Goal: Task Accomplishment & Management: Use online tool/utility

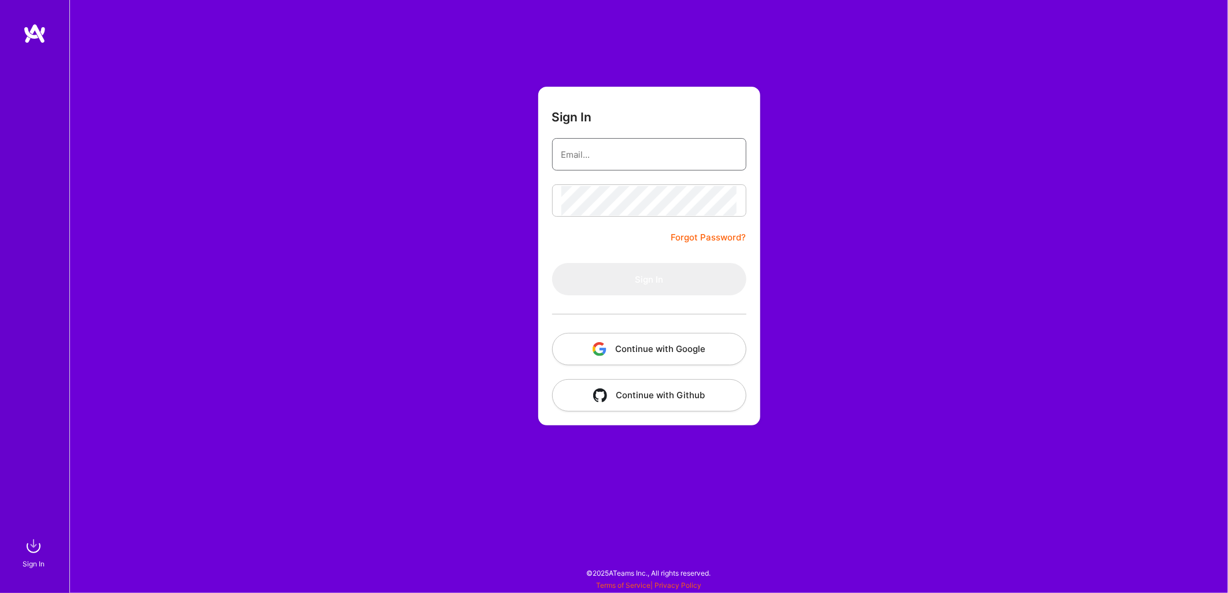
type input "[EMAIL_ADDRESS][DOMAIN_NAME]"
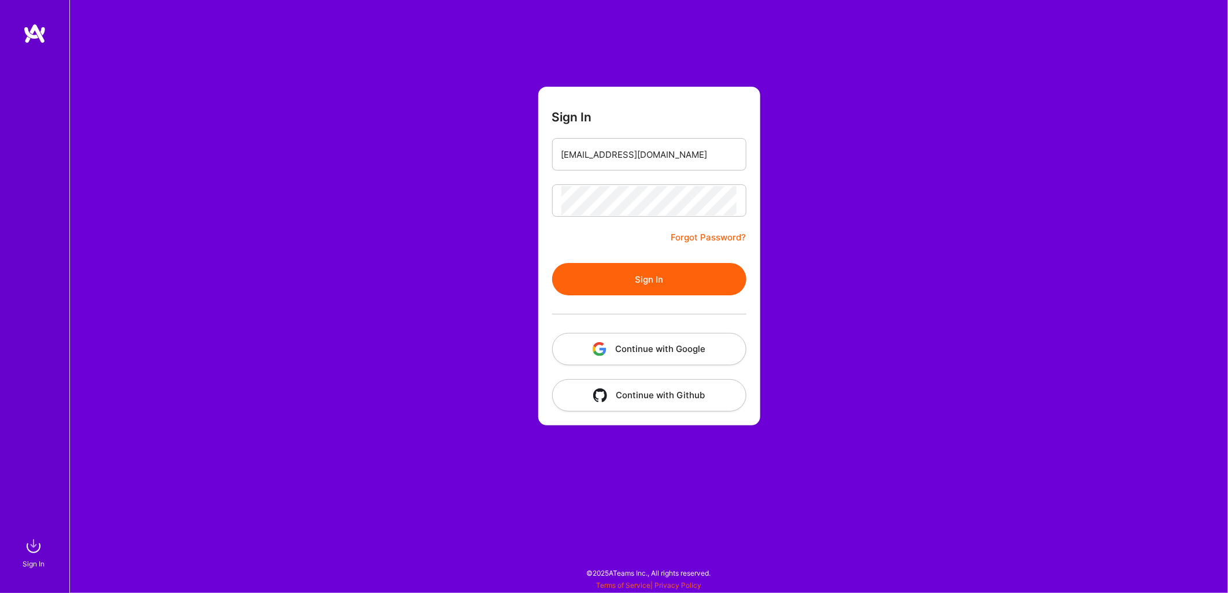
click at [880, 181] on div "Sign In [EMAIL_ADDRESS][DOMAIN_NAME] Forgot Password? Sign In Continue with Goo…" at bounding box center [648, 296] width 1159 height 593
click at [656, 280] on button "Sign In" at bounding box center [649, 279] width 194 height 32
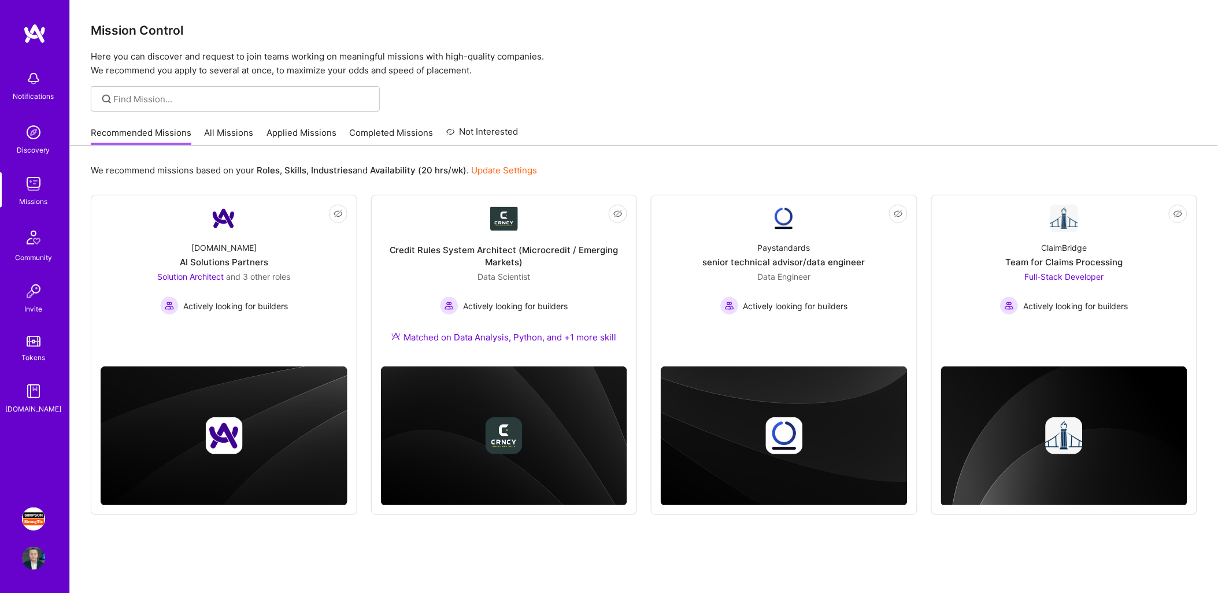
click at [29, 523] on img at bounding box center [33, 519] width 23 height 23
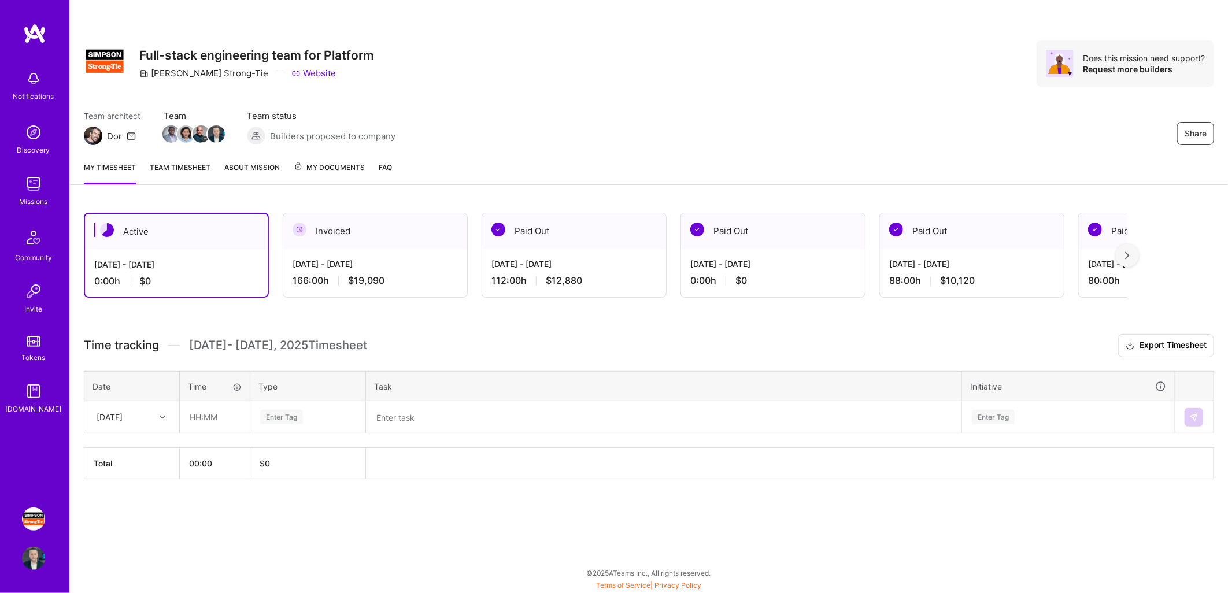
click at [405, 246] on div "Invoiced" at bounding box center [375, 230] width 184 height 35
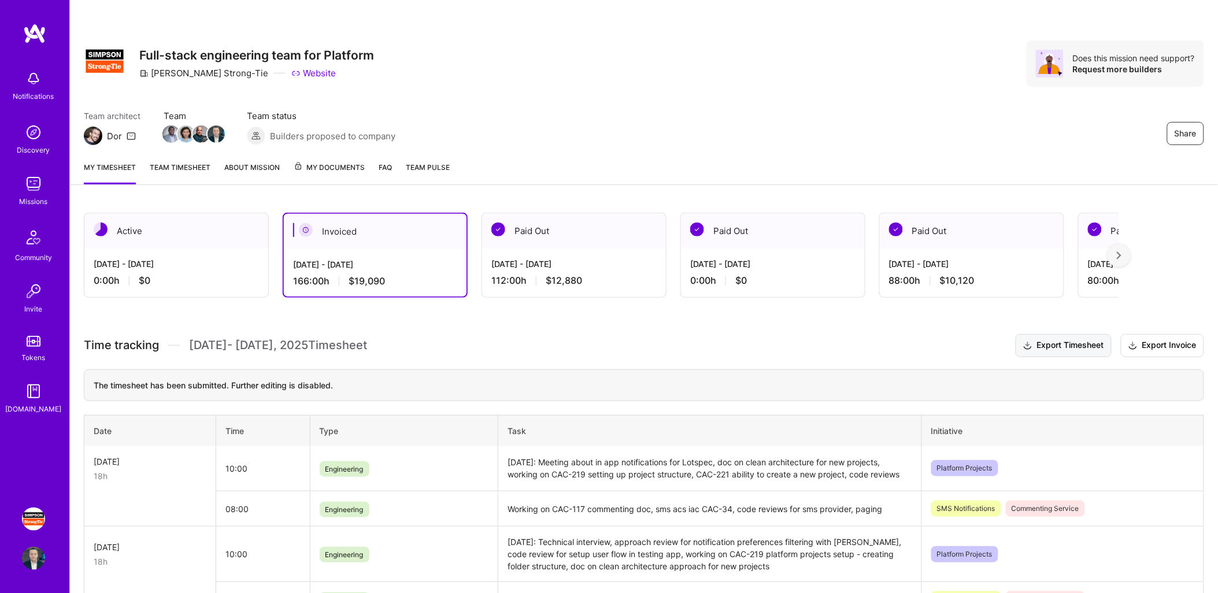
click at [1062, 345] on button "Export Timesheet" at bounding box center [1064, 345] width 96 height 23
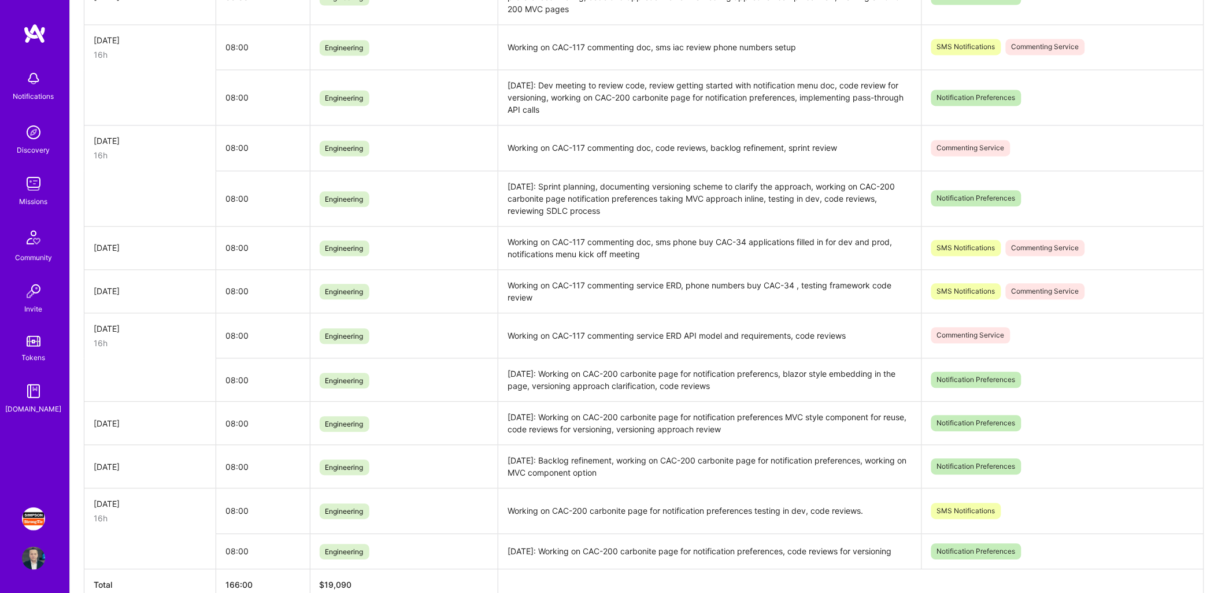
scroll to position [835, 0]
